Goal: Task Accomplishment & Management: Use online tool/utility

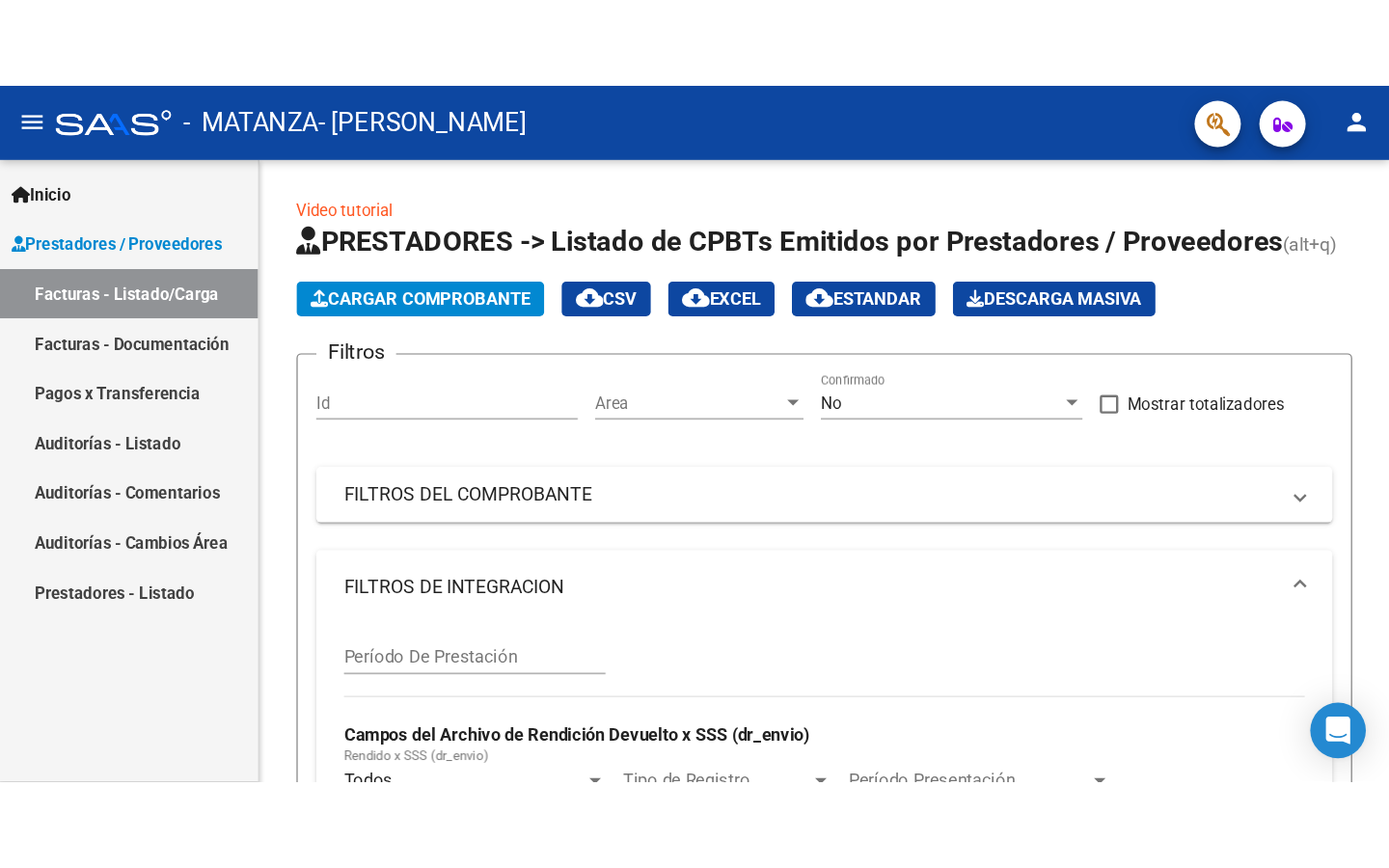
scroll to position [0, 1074]
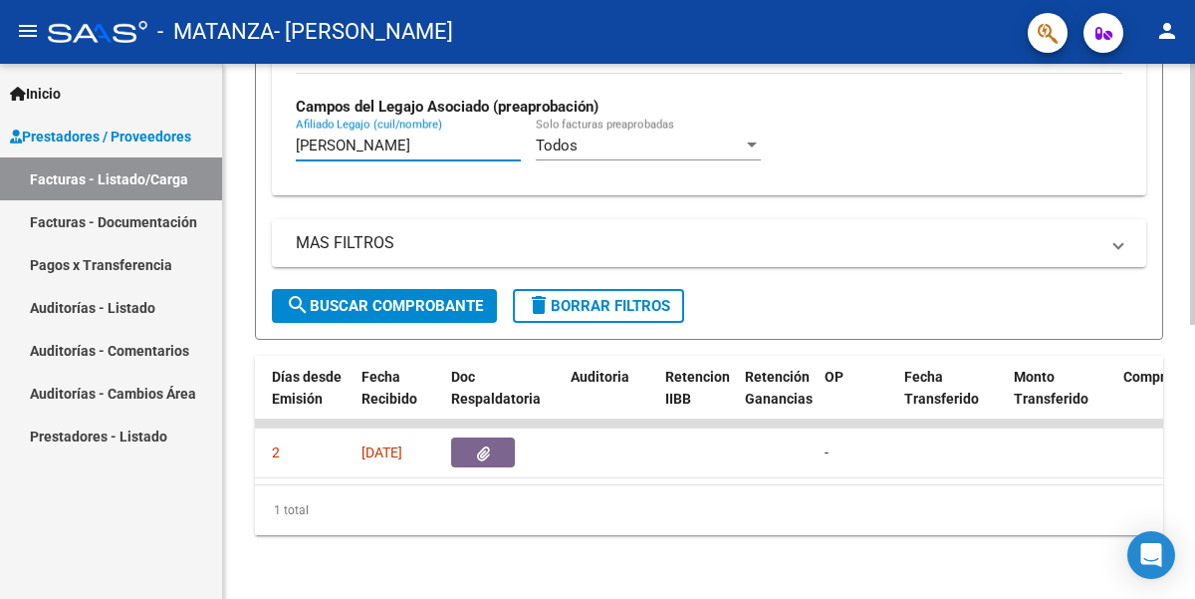
drag, startPoint x: 379, startPoint y: 146, endPoint x: 246, endPoint y: 145, distance: 133.5
click at [239, 146] on div "Video tutorial PRESTADORES -> Listado de CPBTs Emitidos por Prestadores / Prove…" at bounding box center [709, 51] width 972 height 1093
type input "[PERSON_NAME]"
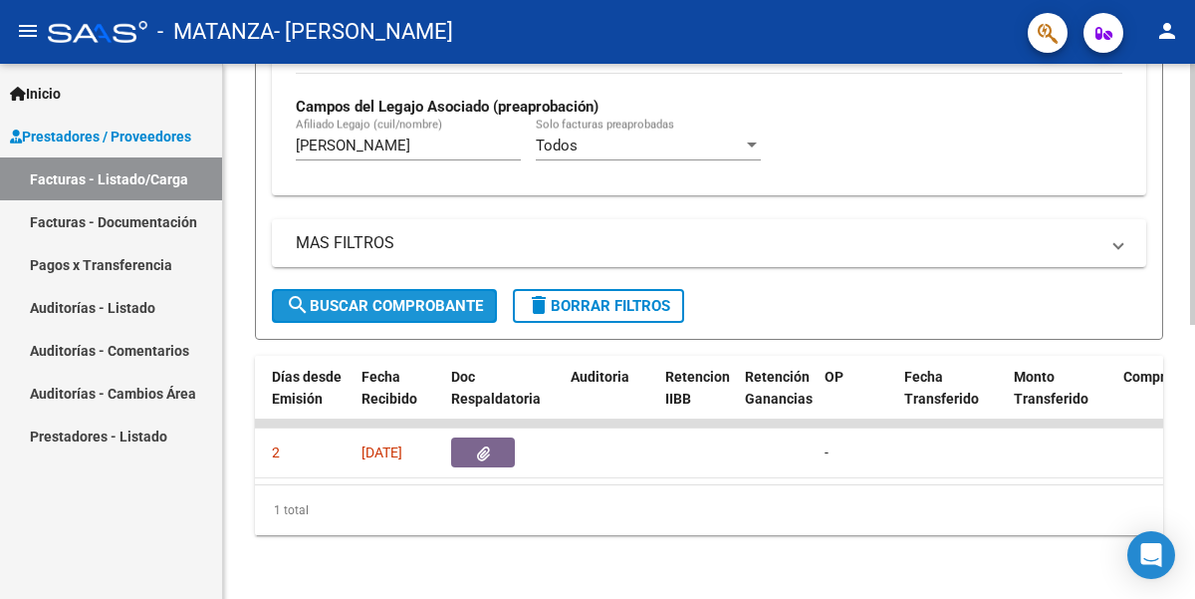
click at [354, 316] on button "search Buscar Comprobante" at bounding box center [384, 306] width 225 height 34
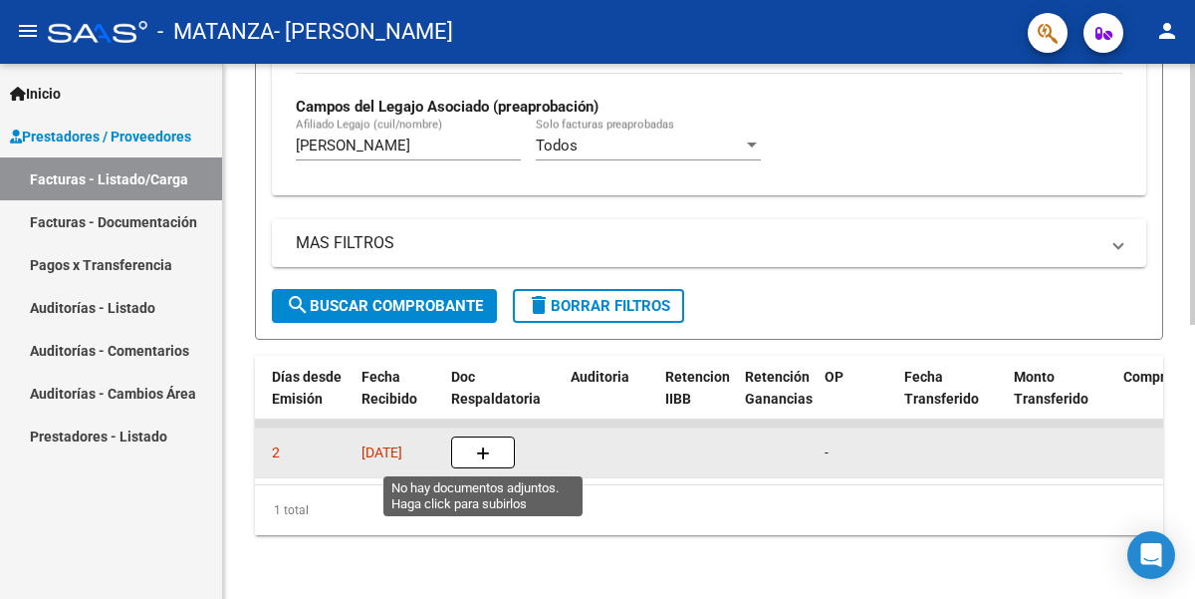
click at [459, 446] on button "button" at bounding box center [483, 452] width 64 height 32
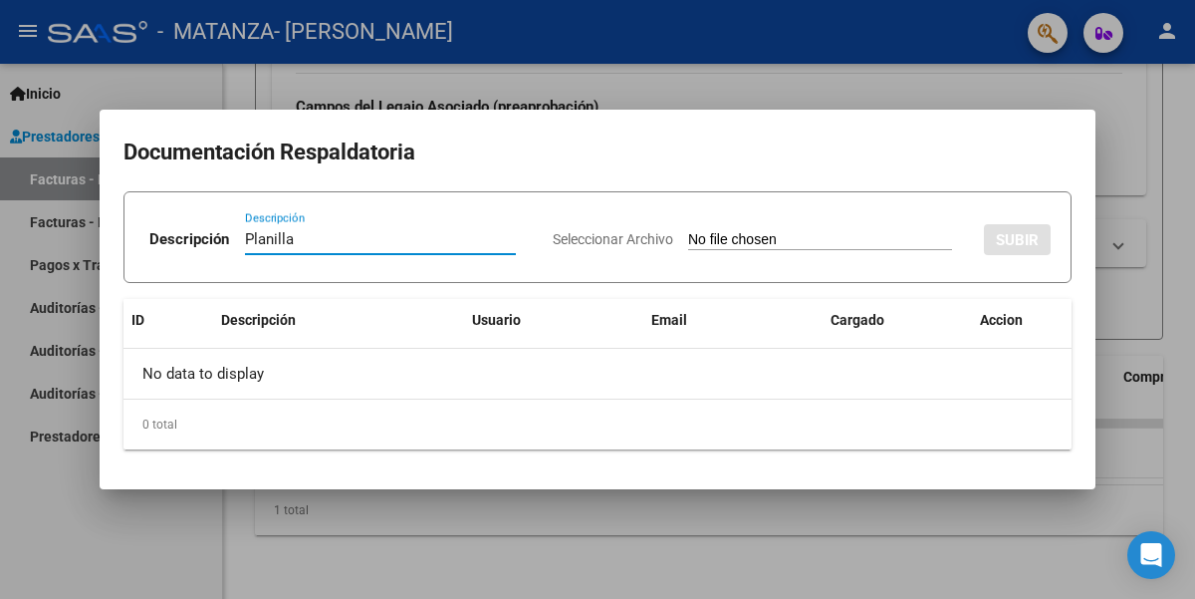
type input "Planilla"
click at [752, 242] on input "Seleccionar Archivo" at bounding box center [820, 240] width 264 height 19
type input "C:\fakepath\[PERSON_NAME] 202508.pdf"
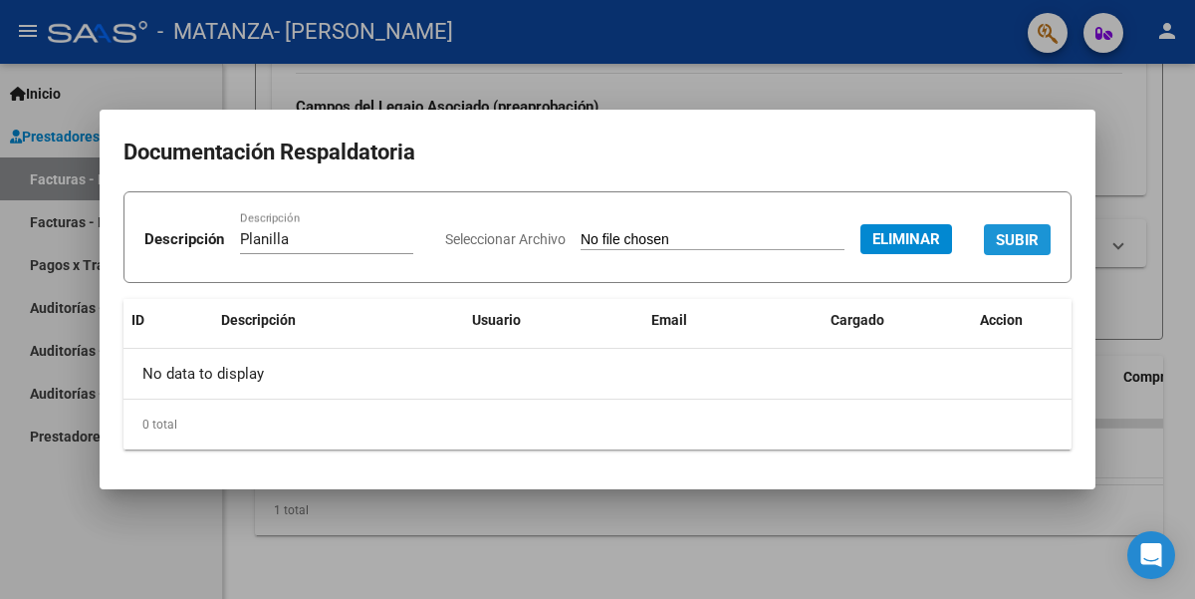
click at [996, 249] on span "SUBIR" at bounding box center [1017, 240] width 43 height 18
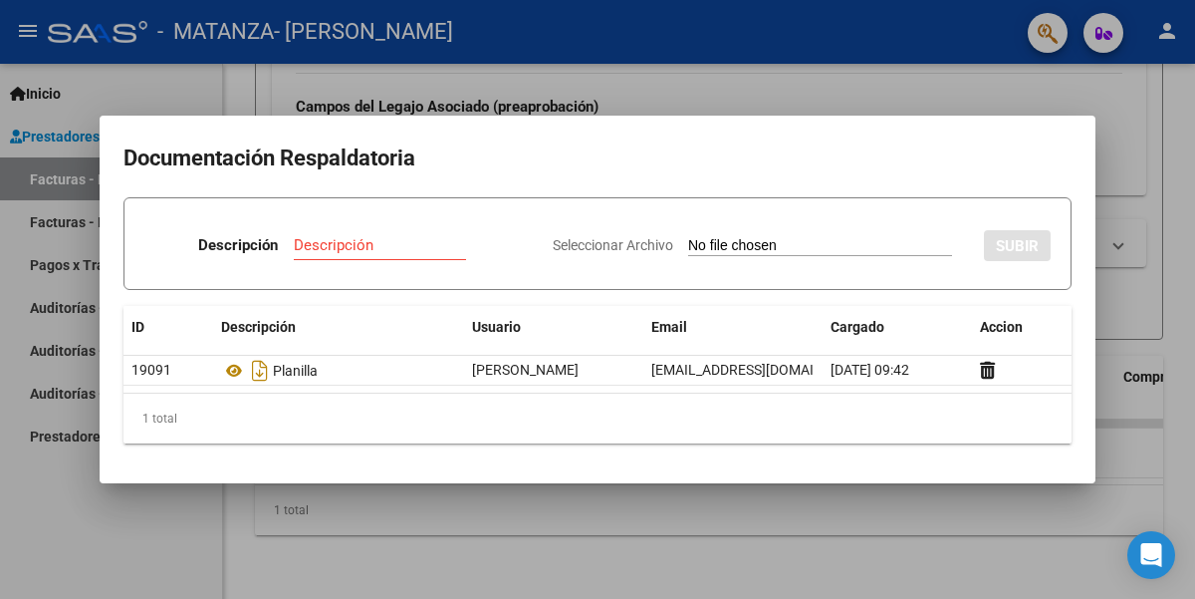
click at [414, 66] on div at bounding box center [597, 299] width 1195 height 599
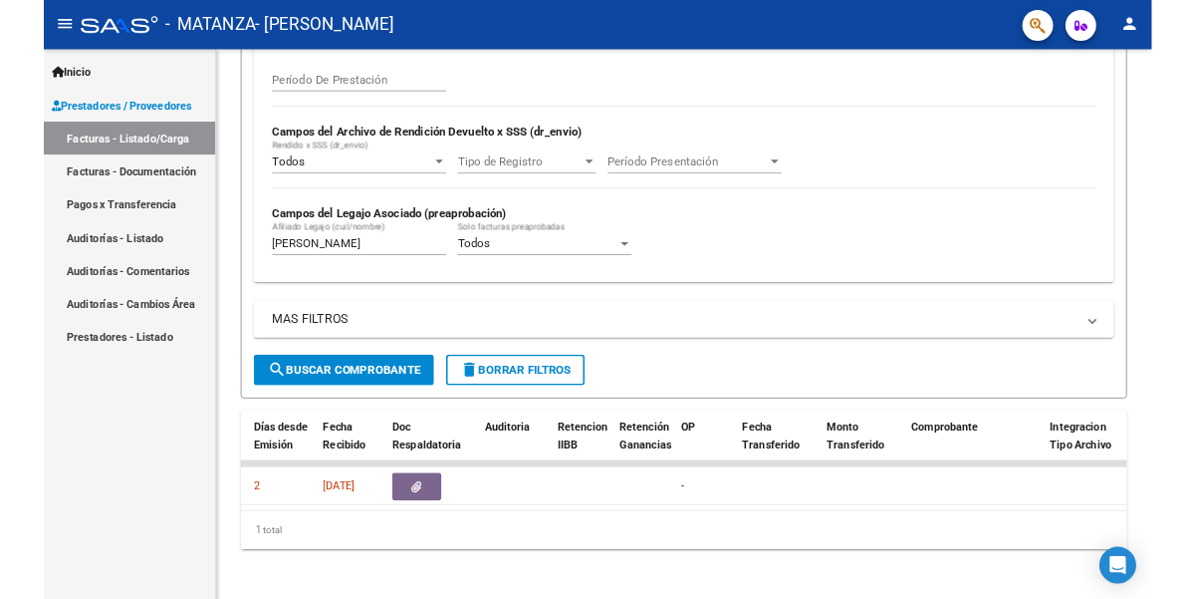
scroll to position [560, 0]
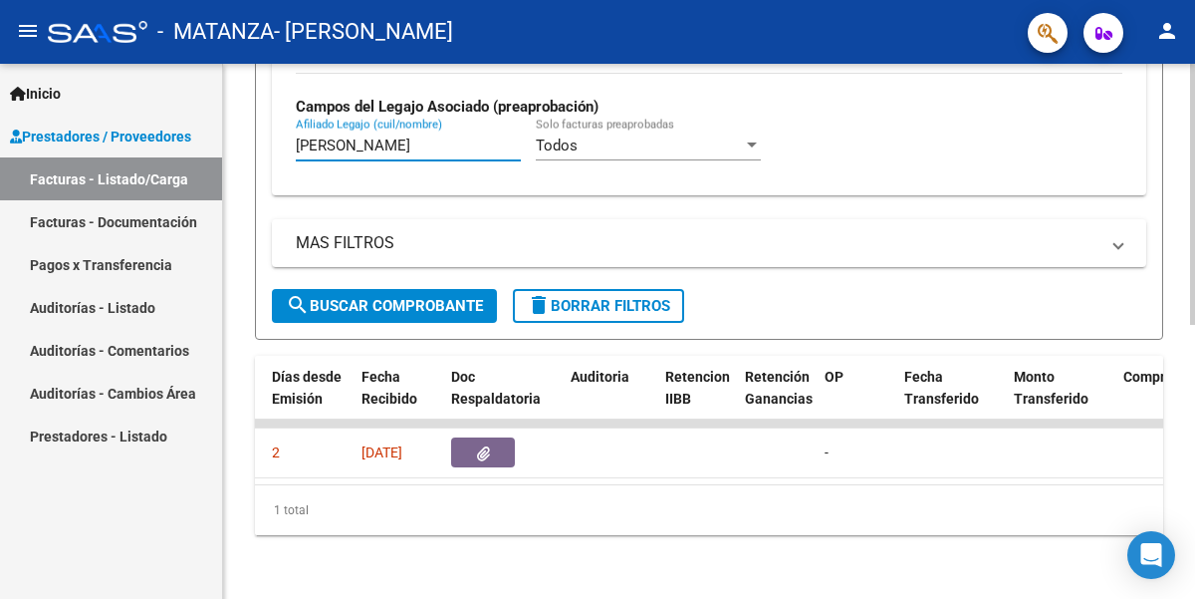
drag, startPoint x: 356, startPoint y: 149, endPoint x: 252, endPoint y: 141, distance: 103.9
click at [250, 144] on div "Video tutorial PRESTADORES -> Listado de CPBTs Emitidos por Prestadores / Prove…" at bounding box center [709, 51] width 972 height 1093
type input "[PERSON_NAME]"
click at [403, 302] on span "search Buscar Comprobante" at bounding box center [384, 306] width 197 height 18
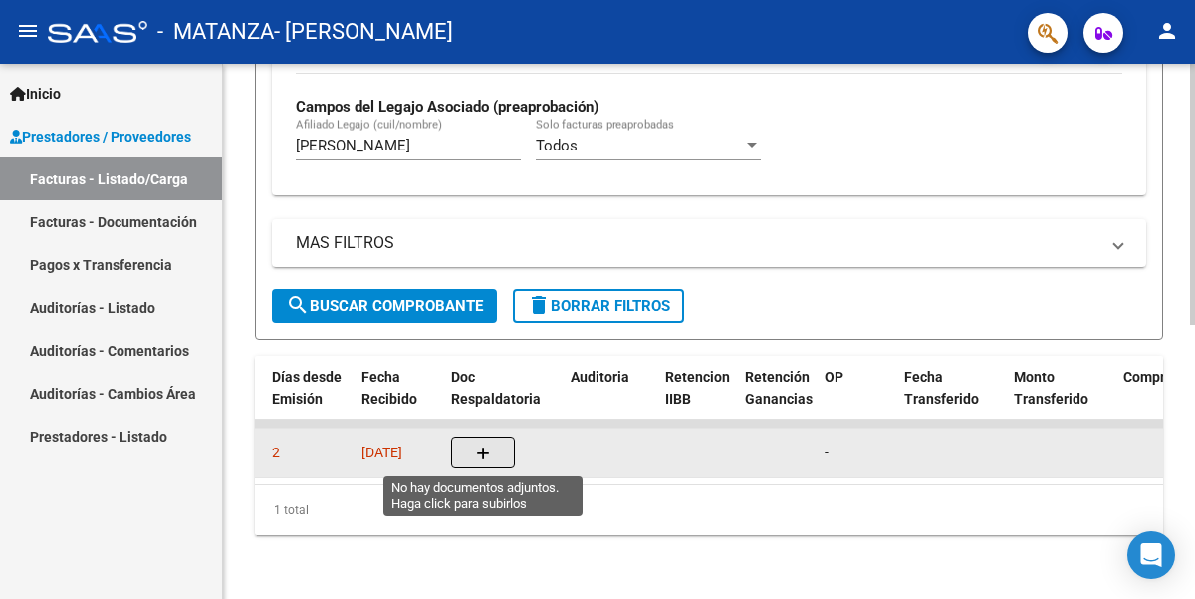
click at [489, 456] on icon "button" at bounding box center [483, 453] width 14 height 15
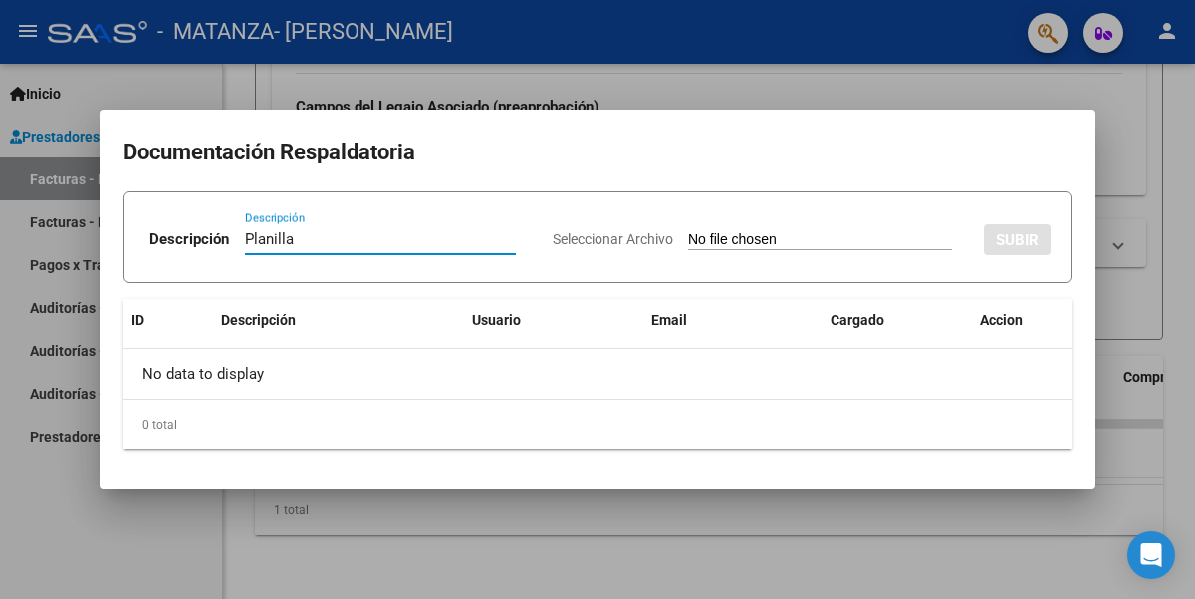
type input "Planilla"
click at [730, 240] on input "Seleccionar Archivo" at bounding box center [820, 240] width 264 height 19
type input "C:\fakepath\[PERSON_NAME] 202508.pdf"
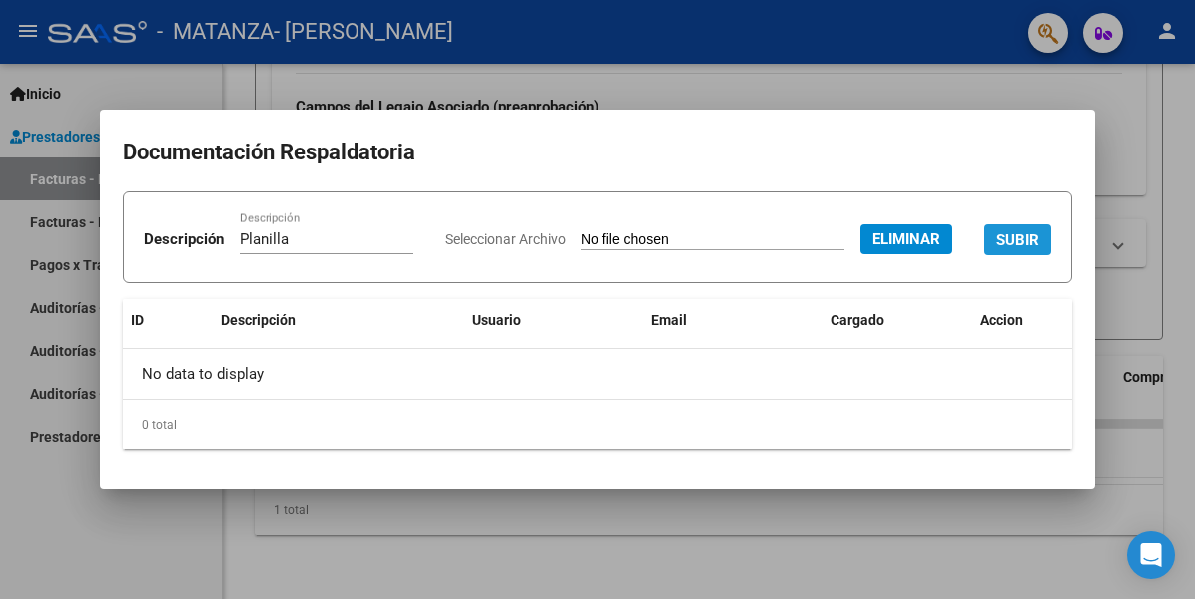
click at [996, 249] on span "SUBIR" at bounding box center [1017, 240] width 43 height 18
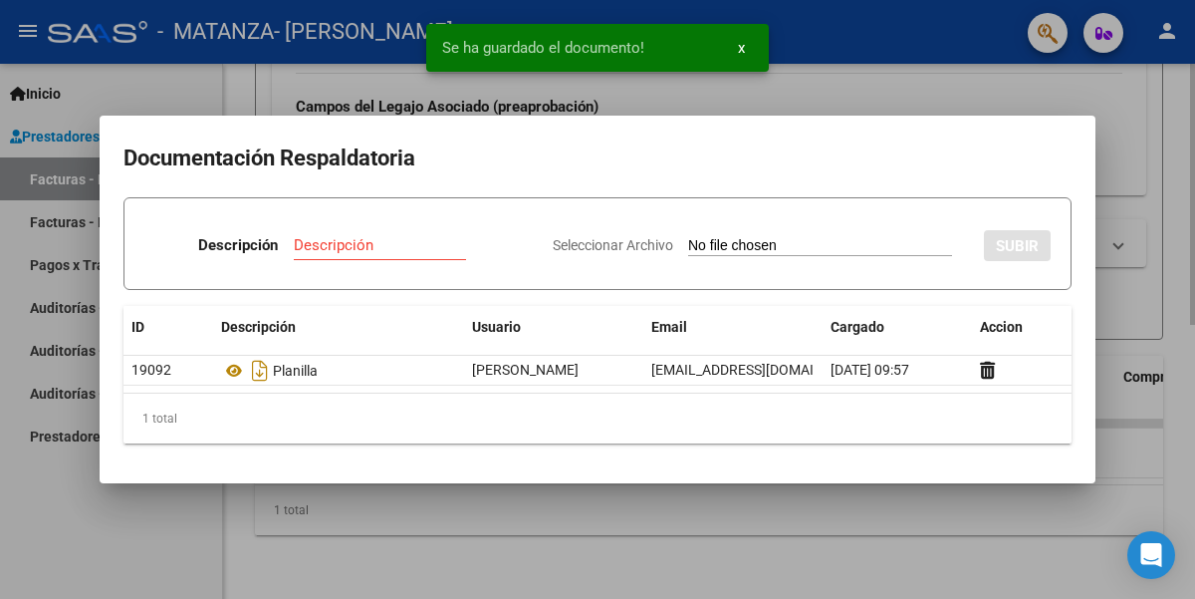
click at [400, 91] on div at bounding box center [597, 299] width 1195 height 599
